Goal: Task Accomplishment & Management: Use online tool/utility

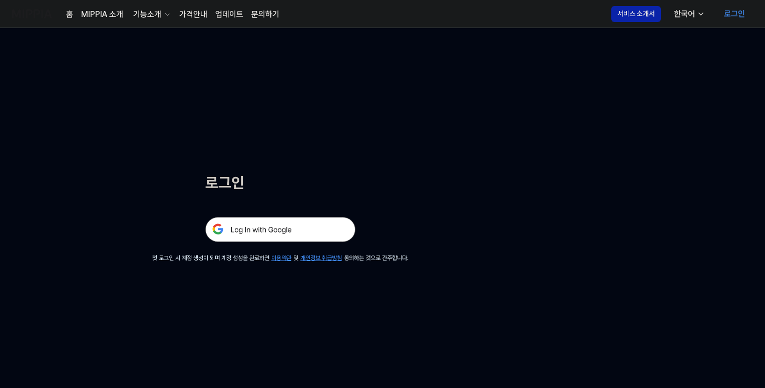
drag, startPoint x: 299, startPoint y: 229, endPoint x: 339, endPoint y: 221, distance: 41.4
click at [299, 229] on img at bounding box center [280, 229] width 150 height 25
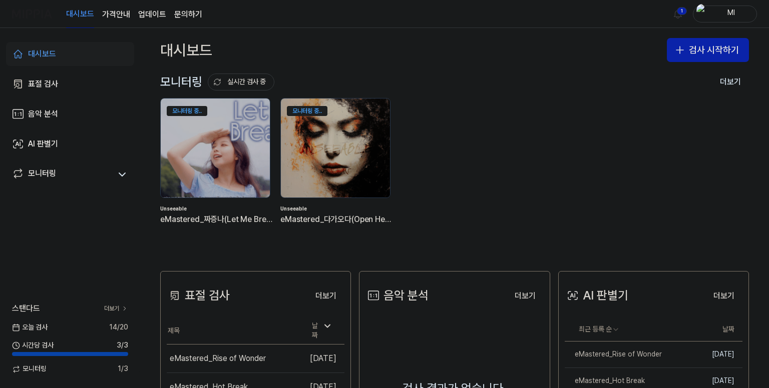
scroll to position [150, 0]
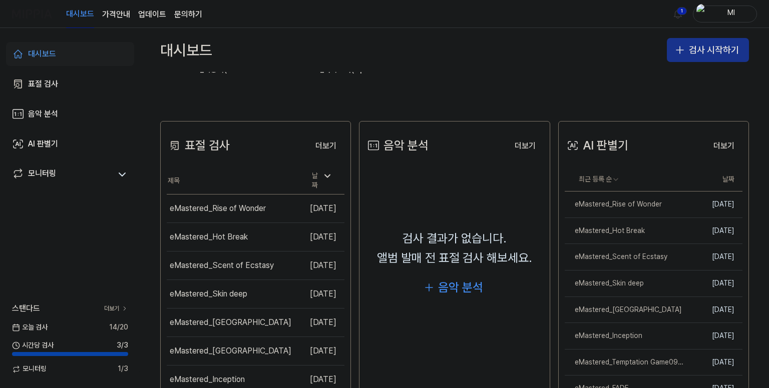
click at [708, 46] on button "검사 시작하기" at bounding box center [708, 50] width 82 height 24
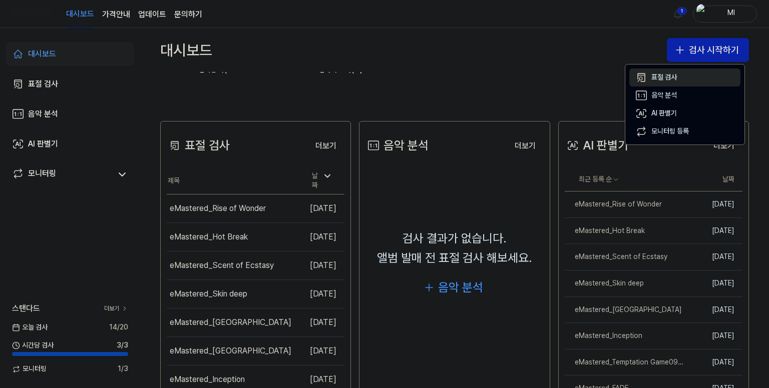
click at [653, 77] on div "표절 검사" at bounding box center [664, 78] width 26 height 10
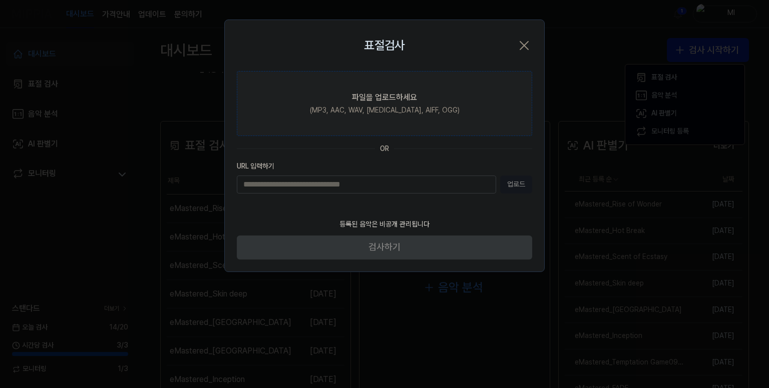
click at [390, 96] on div "파일을 업로드하세요" at bounding box center [384, 98] width 65 height 12
click at [0, 0] on input "파일을 업로드하세요 (MP3, AAC, WAV, [MEDICAL_DATA], AIFF, OGG)" at bounding box center [0, 0] width 0 height 0
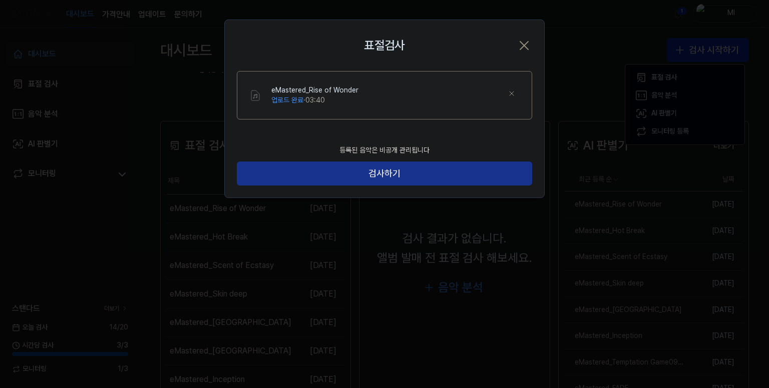
click at [391, 169] on button "검사하기" at bounding box center [384, 174] width 295 height 24
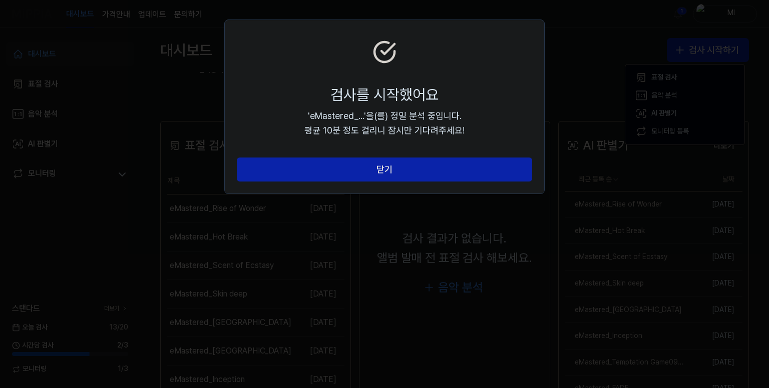
click at [391, 169] on button "닫기" at bounding box center [384, 170] width 295 height 24
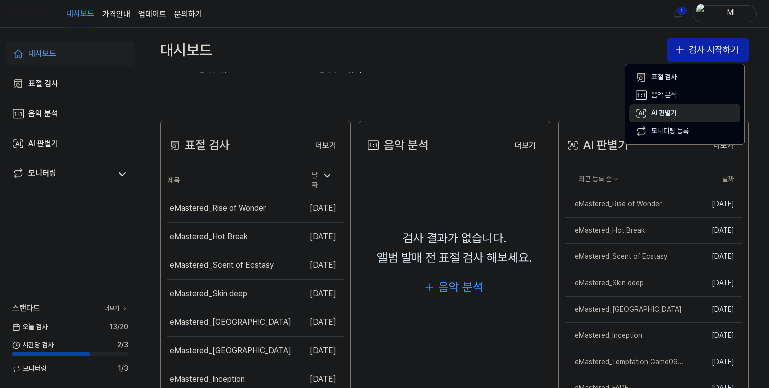
click at [675, 109] on div "AI 판별기" at bounding box center [664, 114] width 26 height 10
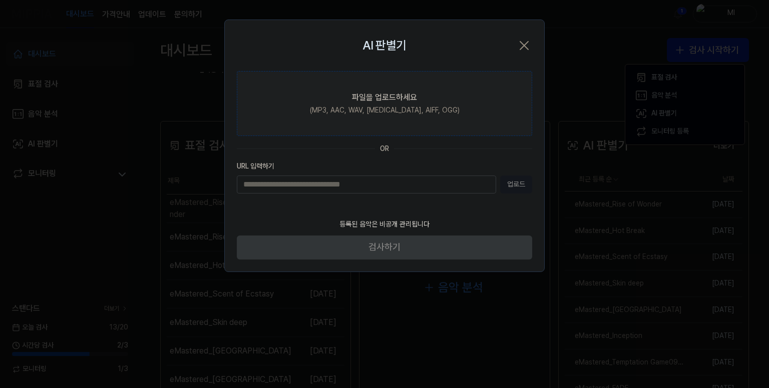
click at [390, 102] on div "파일을 업로드하세요" at bounding box center [384, 98] width 65 height 12
click at [0, 0] on input "파일을 업로드하세요 (MP3, AAC, WAV, FLAC, AIFF, OGG)" at bounding box center [0, 0] width 0 height 0
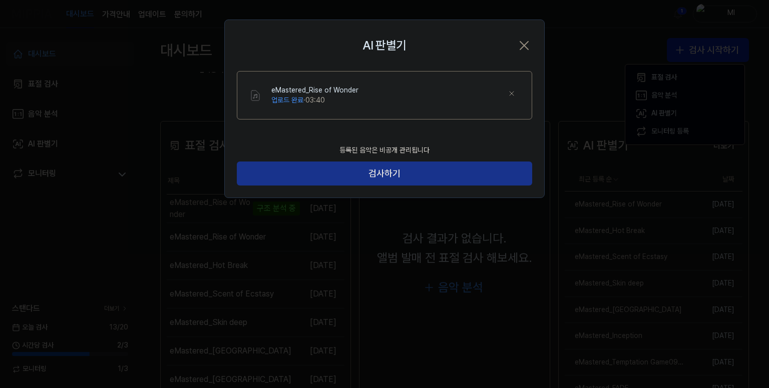
click at [395, 172] on button "검사하기" at bounding box center [384, 174] width 295 height 24
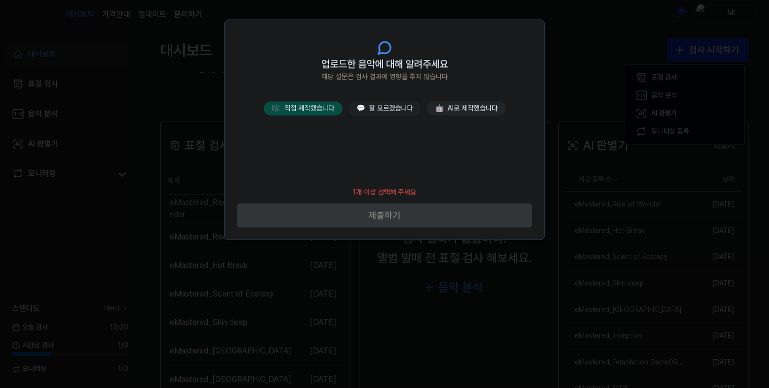
click at [320, 112] on button "🎼 직접 제작했습니다" at bounding box center [303, 109] width 79 height 14
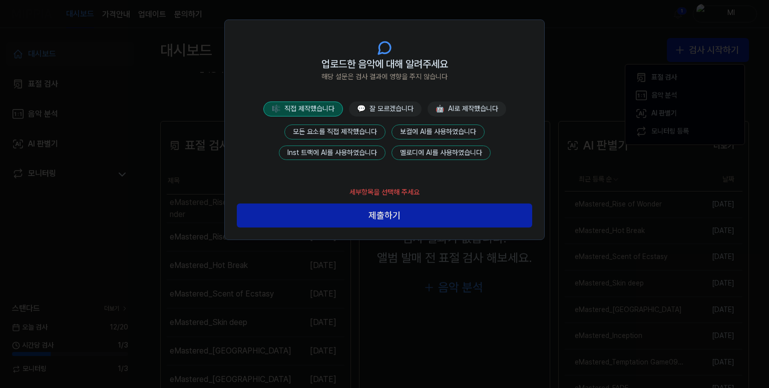
click at [348, 130] on button "모든 요소를 직접 제작했습니다" at bounding box center [334, 132] width 101 height 15
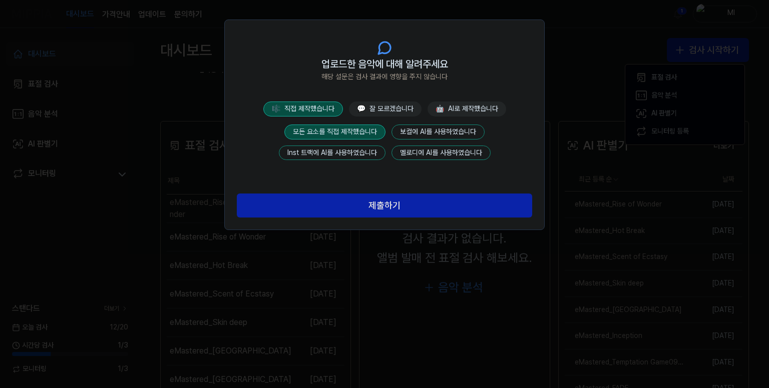
click at [388, 208] on button "제출하기" at bounding box center [384, 206] width 295 height 24
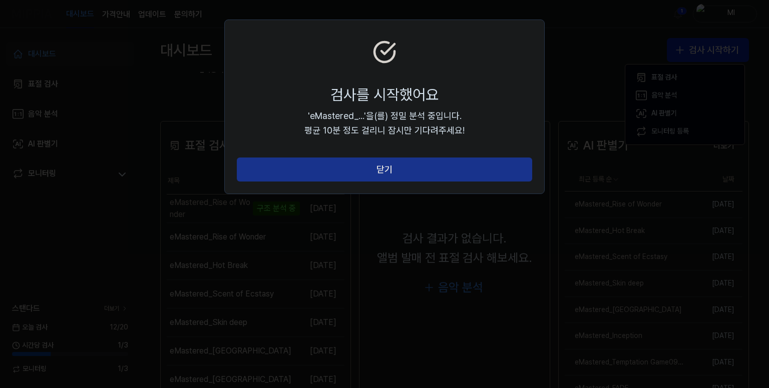
click at [400, 163] on button "닫기" at bounding box center [384, 170] width 295 height 24
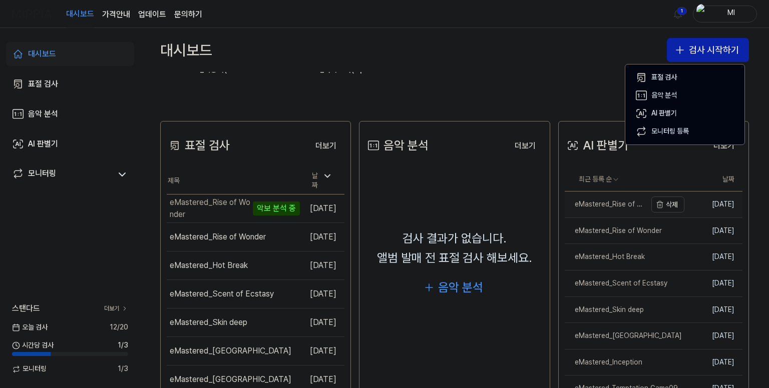
click at [603, 205] on div "eMastered_Rise of Wonder" at bounding box center [606, 205] width 82 height 10
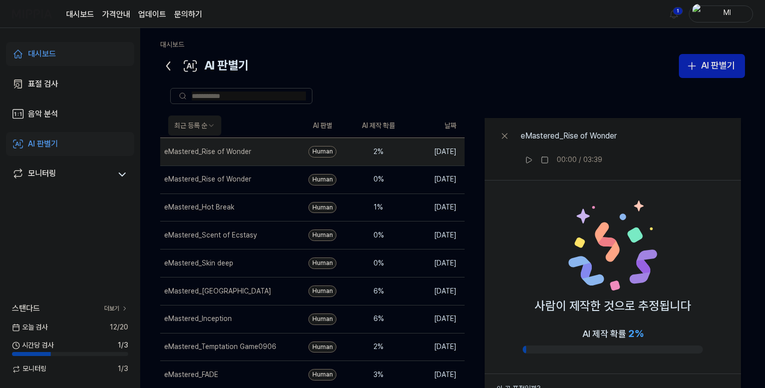
click at [170, 62] on icon at bounding box center [168, 66] width 3 height 8
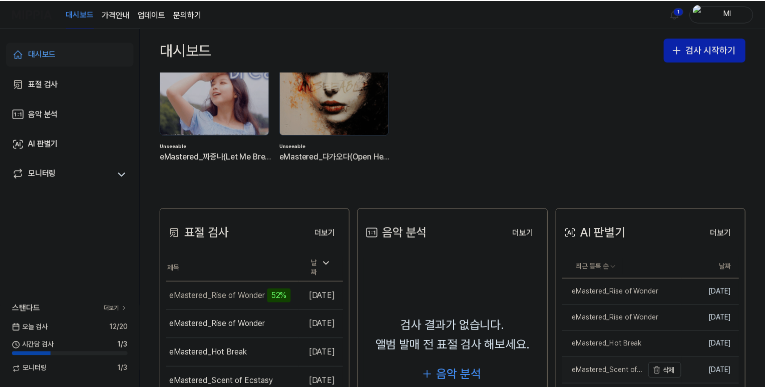
scroll to position [200, 0]
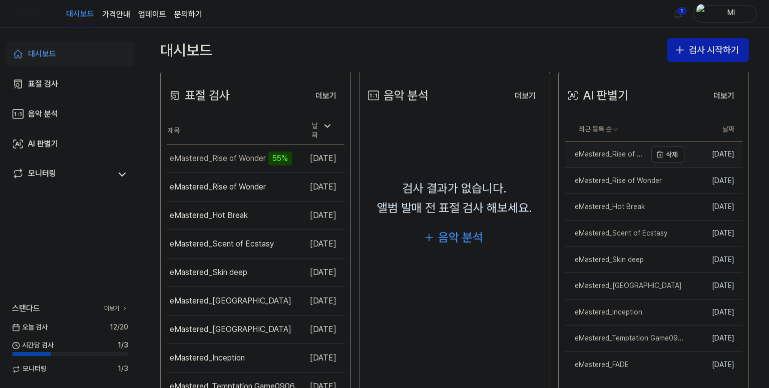
click at [626, 161] on link "eMastered_Rise of Wonder" at bounding box center [606, 155] width 82 height 26
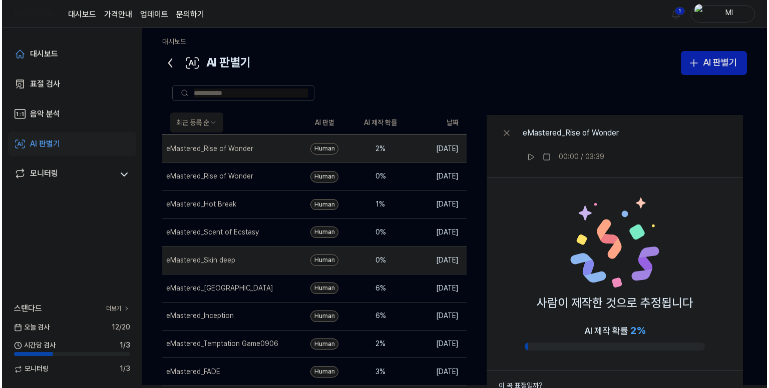
scroll to position [0, 0]
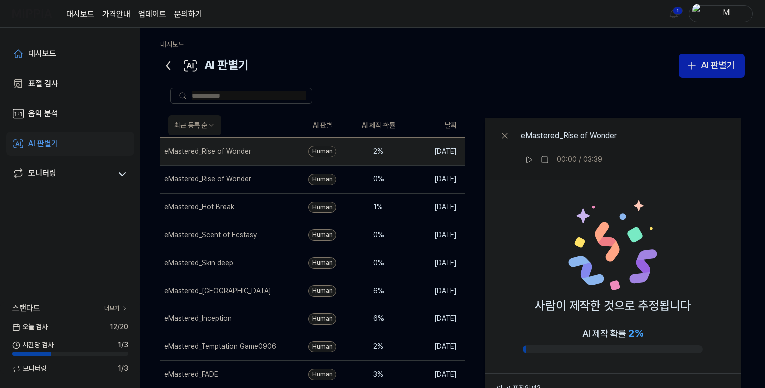
click at [165, 64] on icon at bounding box center [168, 66] width 16 height 16
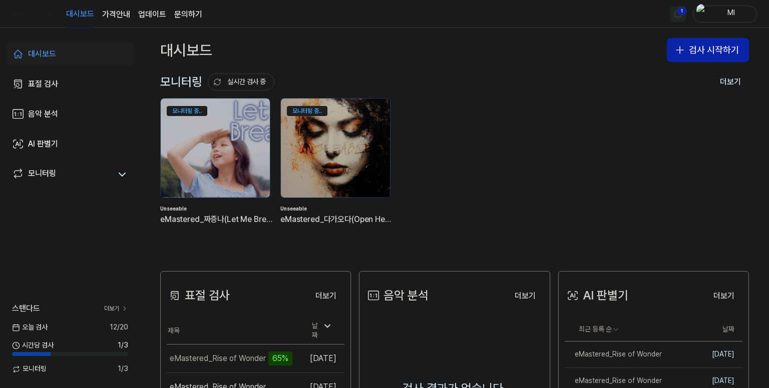
click at [673, 13] on html "대시보드 가격안내 업데이트 문의하기 1 Ml 대시보드 표절 검사 음악 분석 AI 판별기 모니터링 스탠다드 더보기 오늘 검사 12 / 20 시간…" at bounding box center [384, 194] width 769 height 388
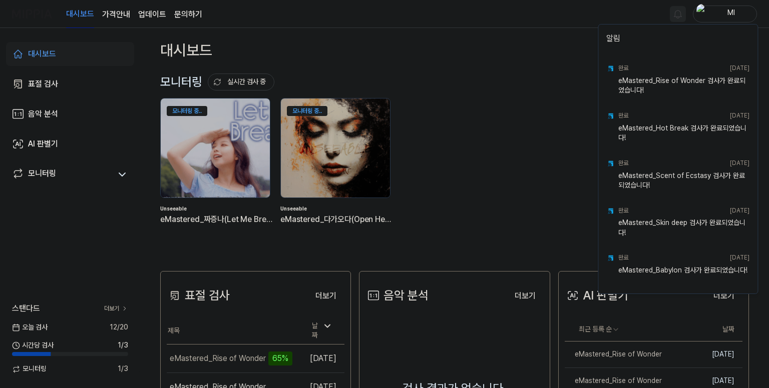
click at [565, 17] on html "대시보드 가격안내 업데이트 문의하기 Ml 대시보드 표절 검사 음악 분석 AI 판별기 모니터링 스탠다드 더보기 오늘 검사 12 / 20 시간당 …" at bounding box center [384, 194] width 769 height 388
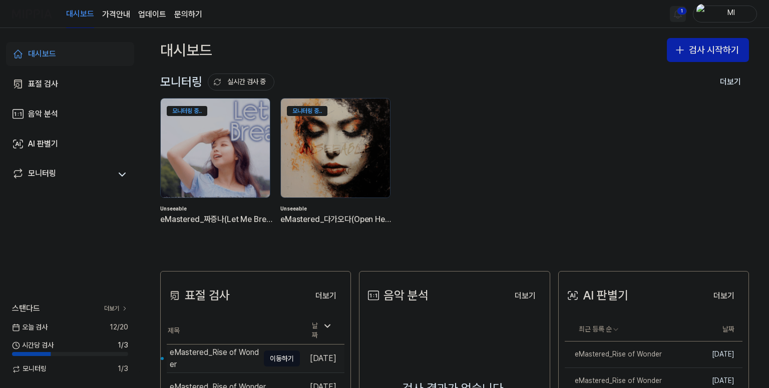
click at [213, 352] on div "eMastered_Rise of Wonder" at bounding box center [214, 359] width 89 height 24
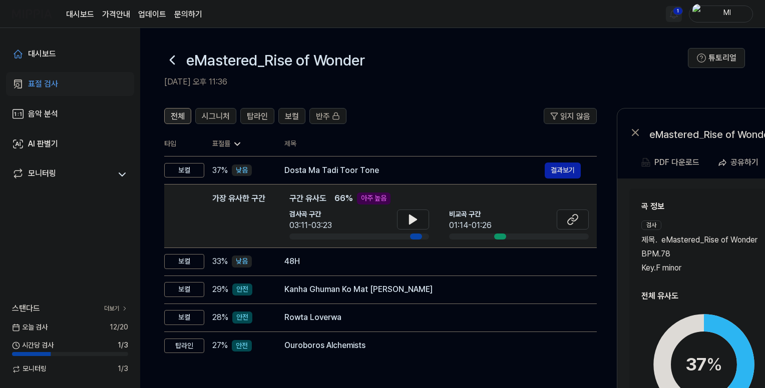
click at [183, 116] on span "전체" at bounding box center [178, 117] width 14 height 12
click at [220, 118] on span "시그니처" at bounding box center [216, 117] width 28 height 12
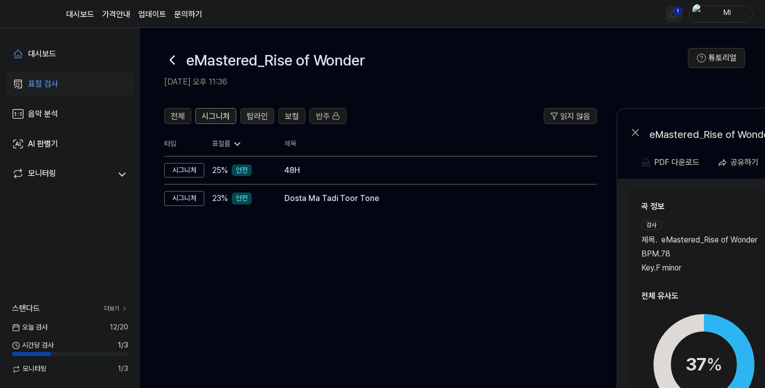
click at [251, 112] on span "탑라인" at bounding box center [257, 117] width 21 height 12
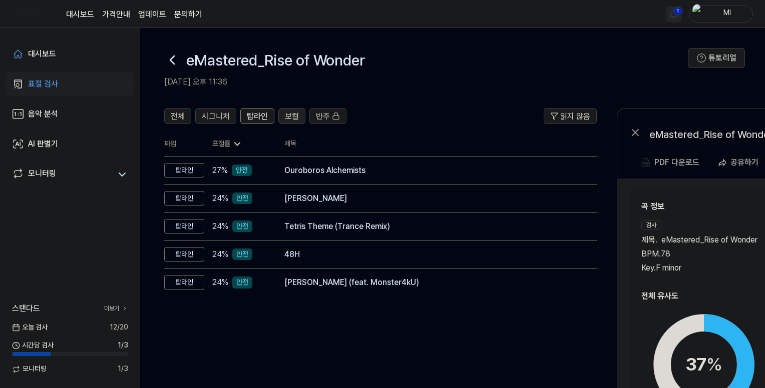
click at [294, 114] on span "보컬" at bounding box center [292, 117] width 14 height 12
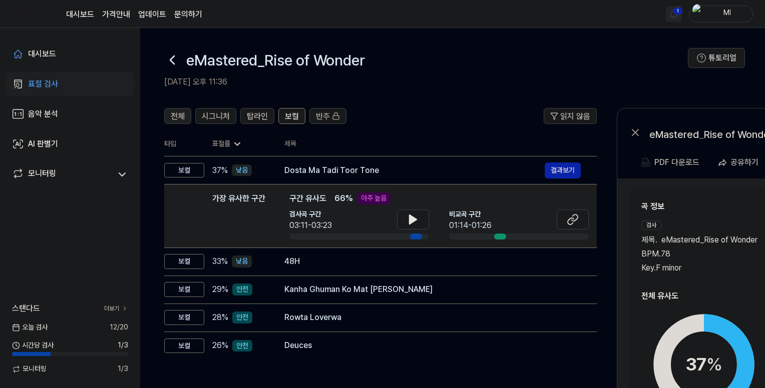
click at [177, 117] on span "전체" at bounding box center [178, 117] width 14 height 12
drag, startPoint x: 60, startPoint y: 51, endPoint x: 68, endPoint y: 55, distance: 9.4
click at [60, 51] on link "대시보드" at bounding box center [70, 54] width 128 height 24
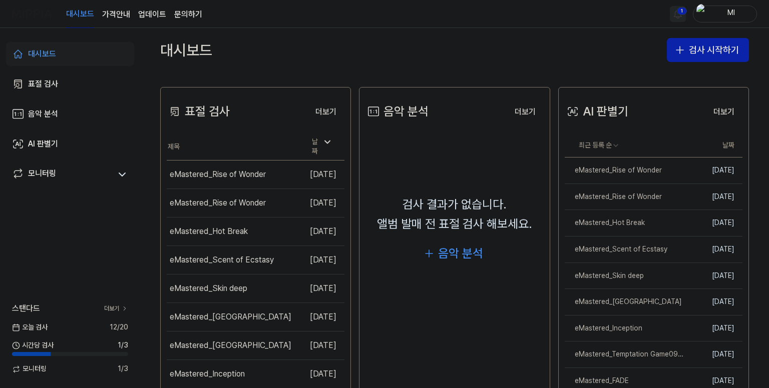
scroll to position [242, 0]
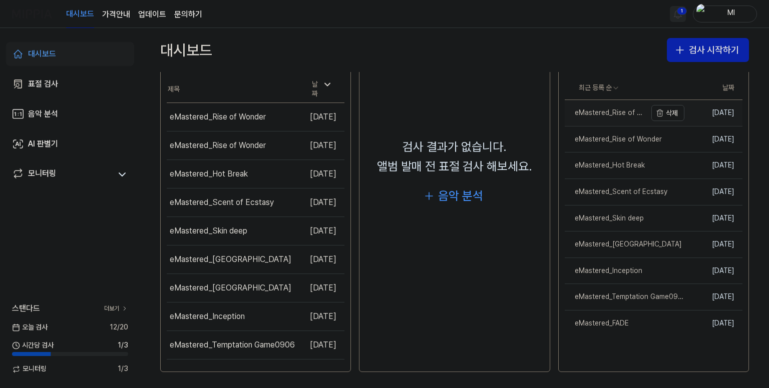
click at [612, 107] on link "eMastered_Rise of Wonder" at bounding box center [606, 113] width 82 height 26
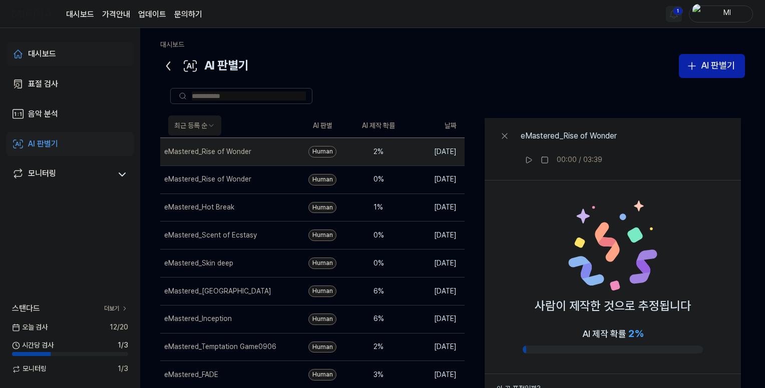
click at [56, 52] on div "대시보드" at bounding box center [42, 54] width 28 height 12
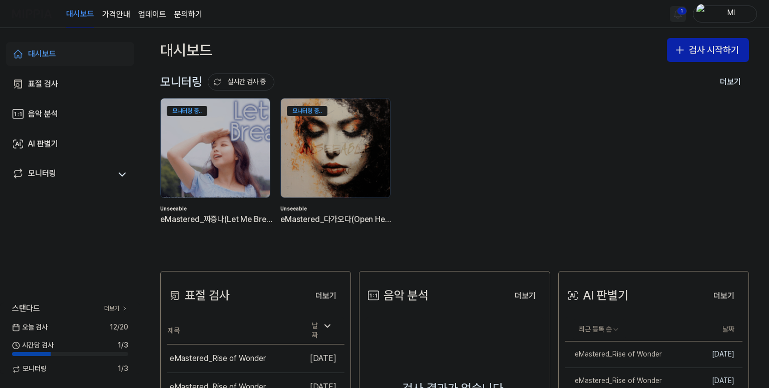
scroll to position [100, 0]
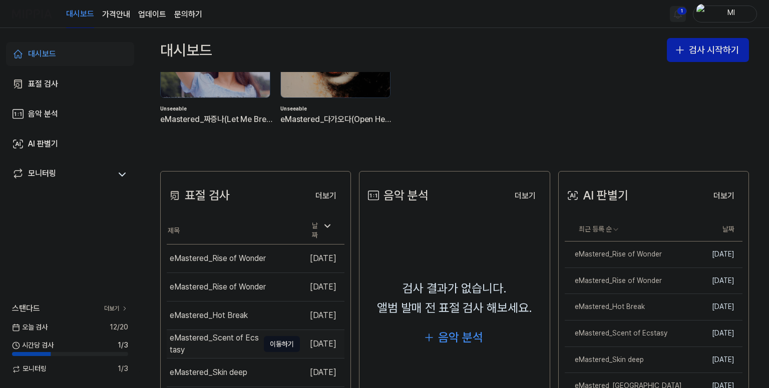
click at [210, 339] on div "eMastered_Scent of Ecstasy" at bounding box center [214, 344] width 89 height 24
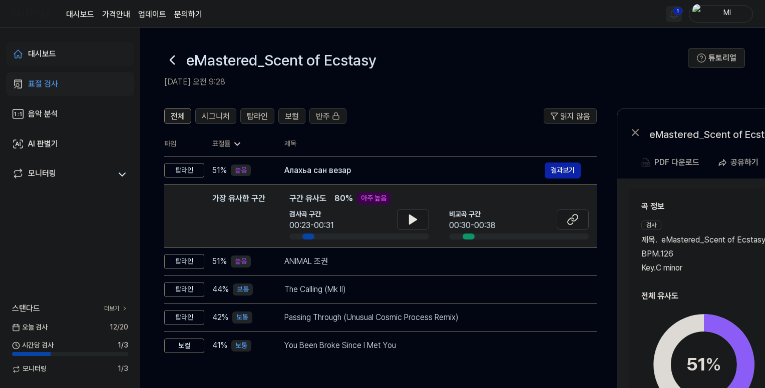
click at [53, 52] on div "대시보드" at bounding box center [42, 54] width 28 height 12
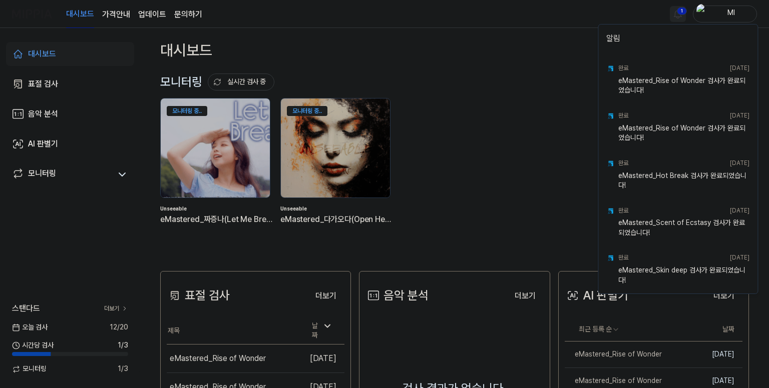
click at [676, 14] on html "대시보드 가격안내 업데이트 문의하기 1 Ml 대시보드 표절 검사 음악 분석 AI 판별기 모니터링 스탠다드 더보기 오늘 검사 12 / 20 시간…" at bounding box center [384, 194] width 769 height 388
click at [529, 23] on html "대시보드 가격안내 업데이트 문의하기 Ml 대시보드 표절 검사 음악 분석 AI 판별기 모니터링 스탠다드 더보기 오늘 검사 12 / 20 시간당 …" at bounding box center [384, 194] width 769 height 388
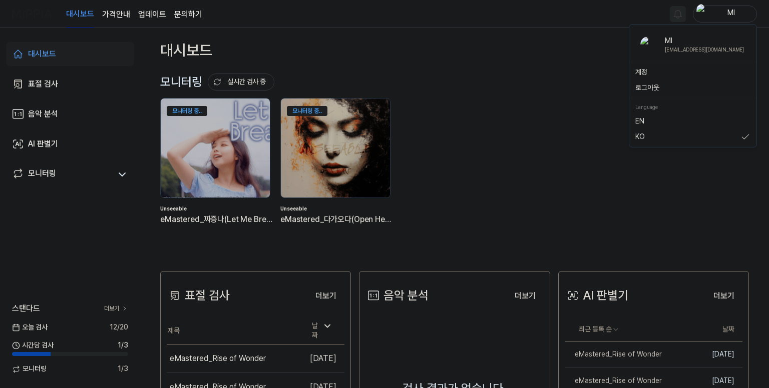
click at [710, 11] on div "Ml" at bounding box center [725, 14] width 64 height 17
click at [647, 86] on button "로그아웃" at bounding box center [692, 88] width 115 height 10
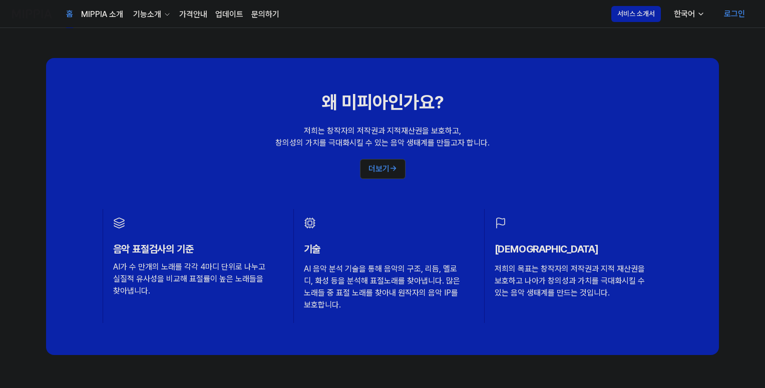
scroll to position [1051, 0]
